Goal: Check status

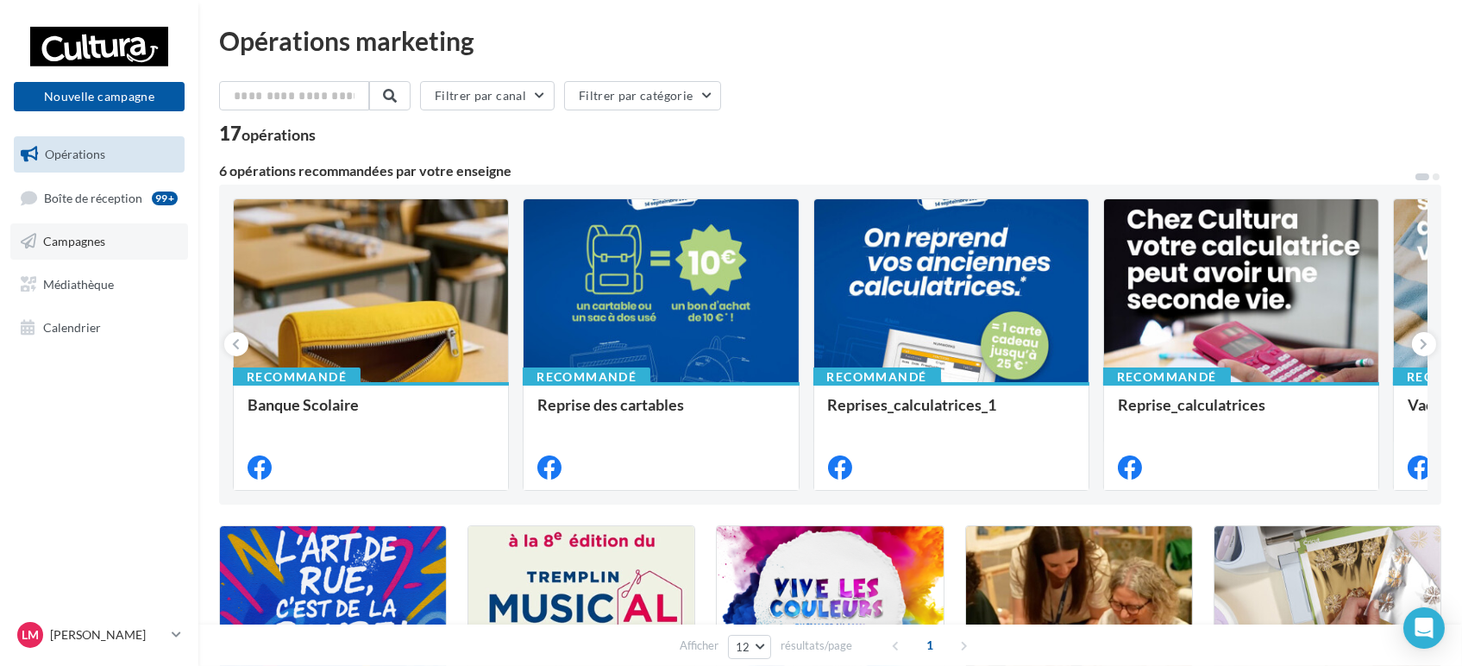
click at [123, 255] on link "Campagnes" at bounding box center [99, 241] width 178 height 36
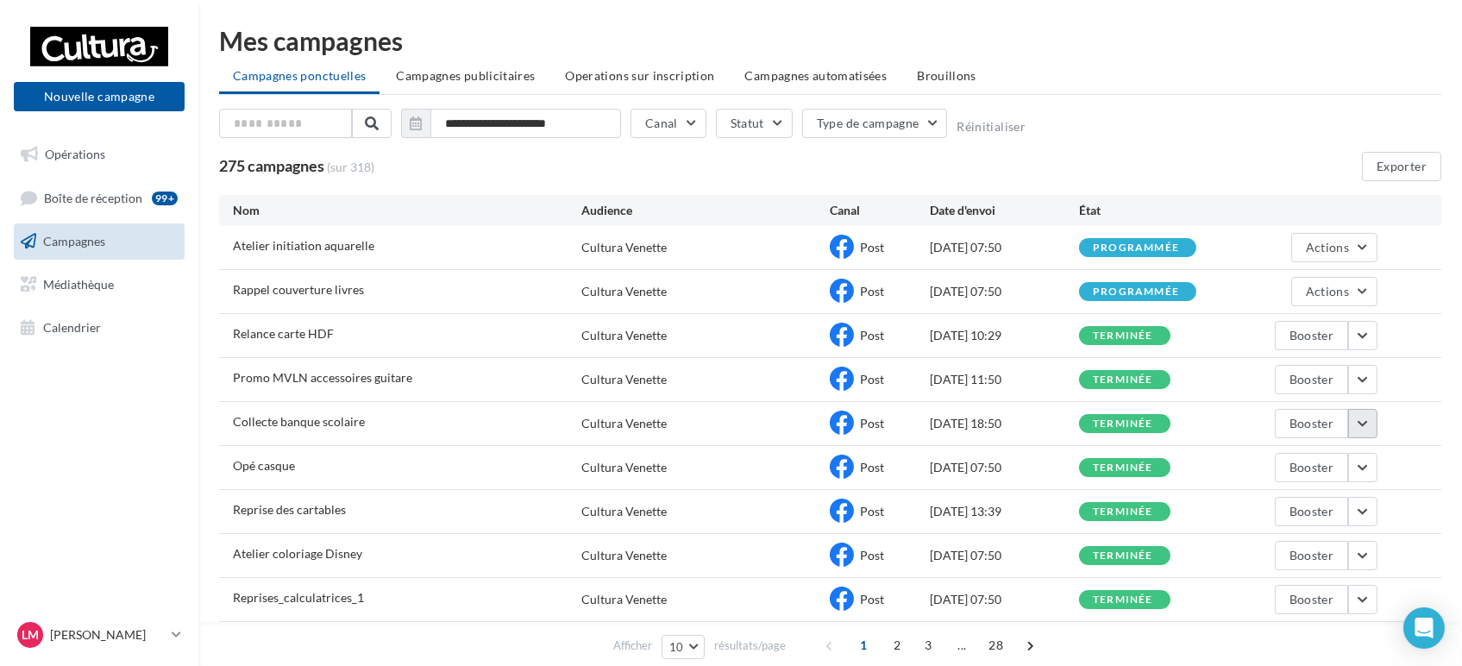
click at [1356, 422] on button "button" at bounding box center [1362, 423] width 29 height 29
click at [1330, 454] on button "Voir les résultats" at bounding box center [1291, 464] width 173 height 45
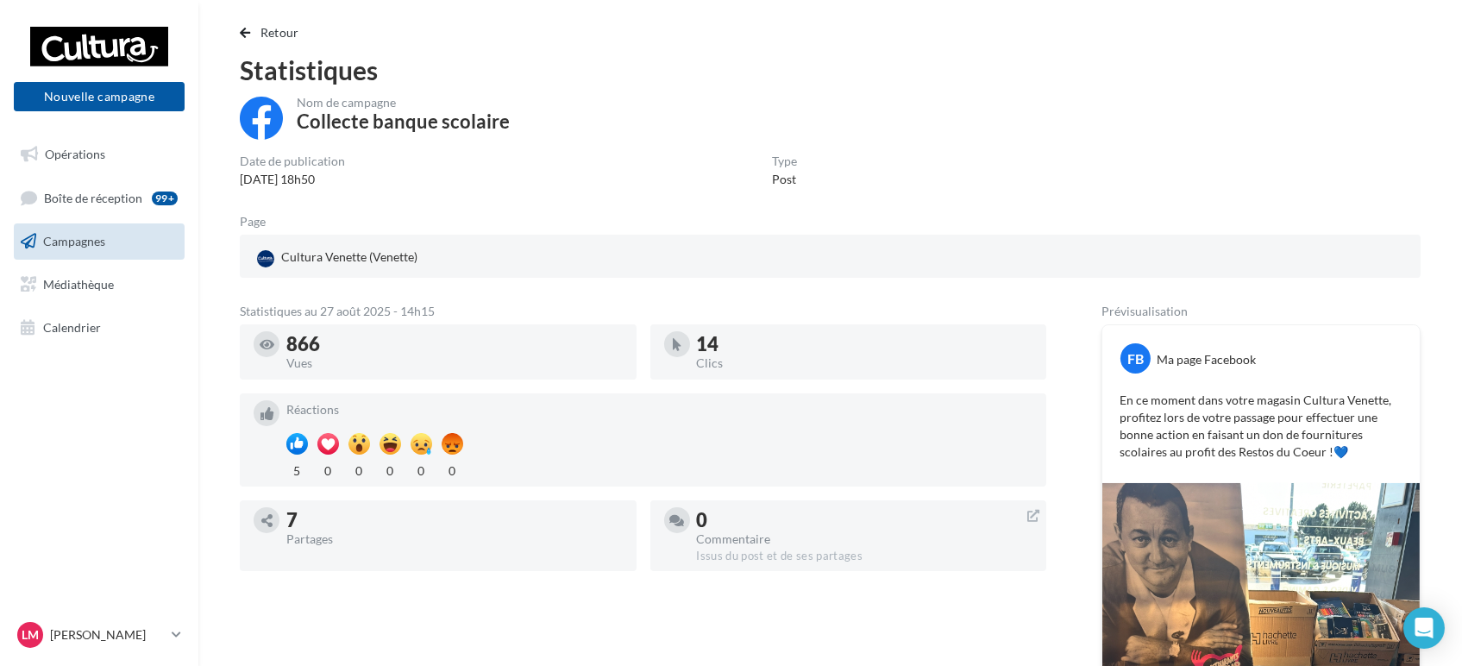
scroll to position [10, 0]
